Goal: Navigation & Orientation: Find specific page/section

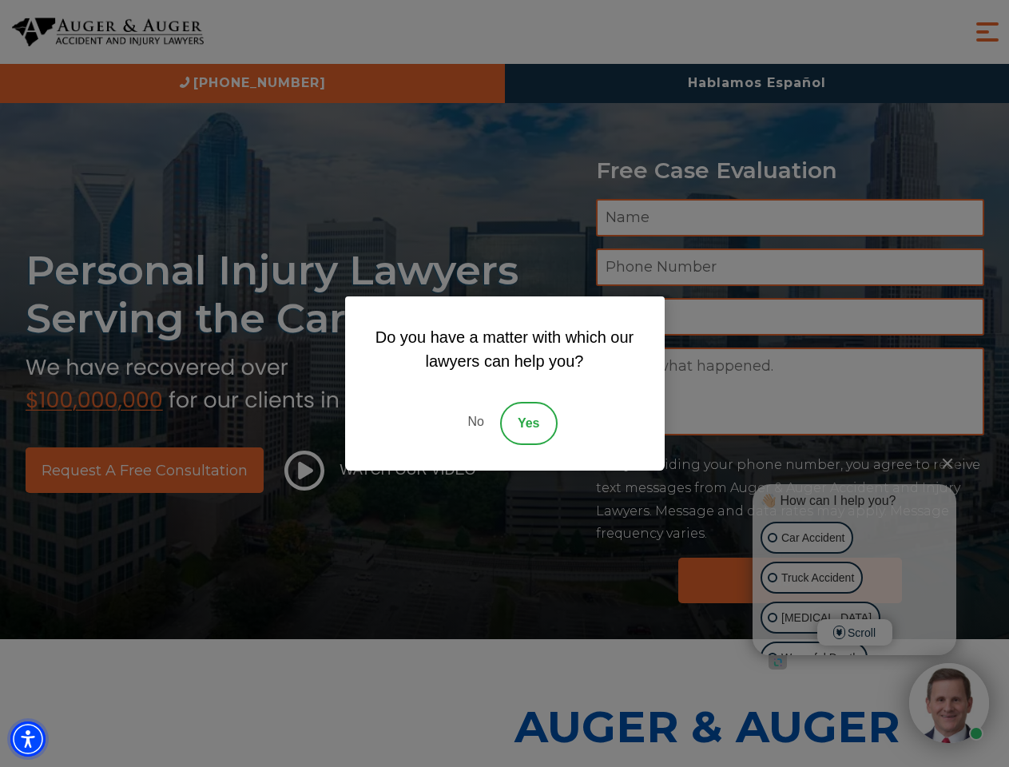
click at [28, 739] on img "Accessibility Menu" at bounding box center [27, 738] width 35 height 35
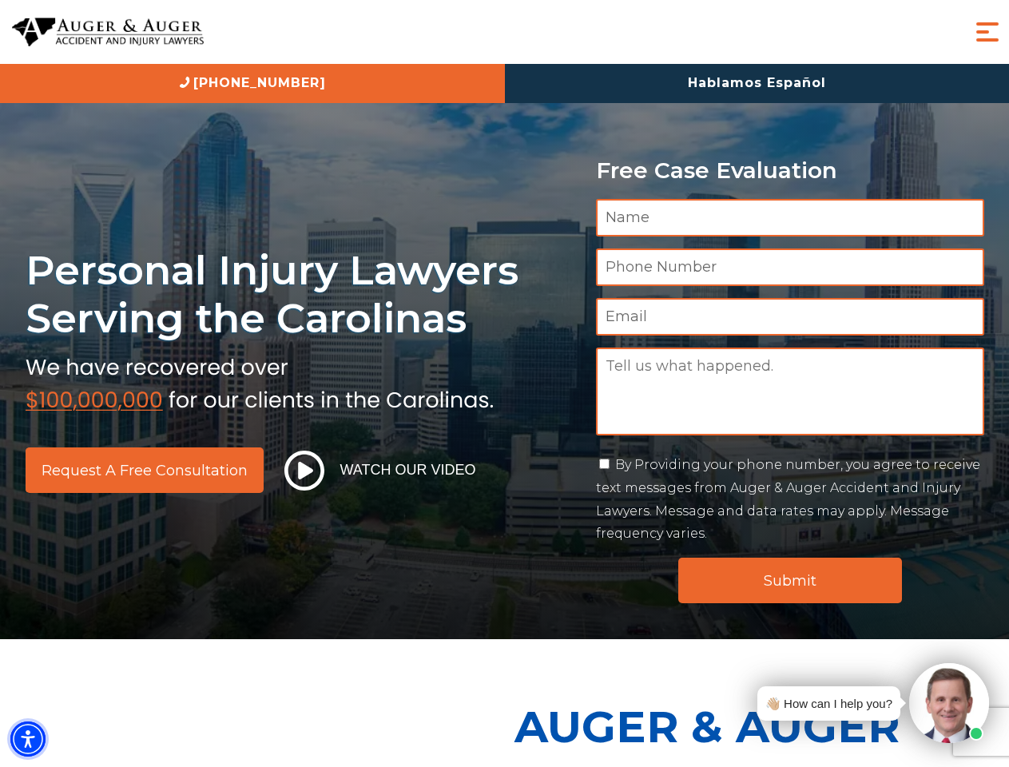
click at [28, 739] on img "Accessibility Menu" at bounding box center [27, 738] width 35 height 35
